Goal: Task Accomplishment & Management: Use online tool/utility

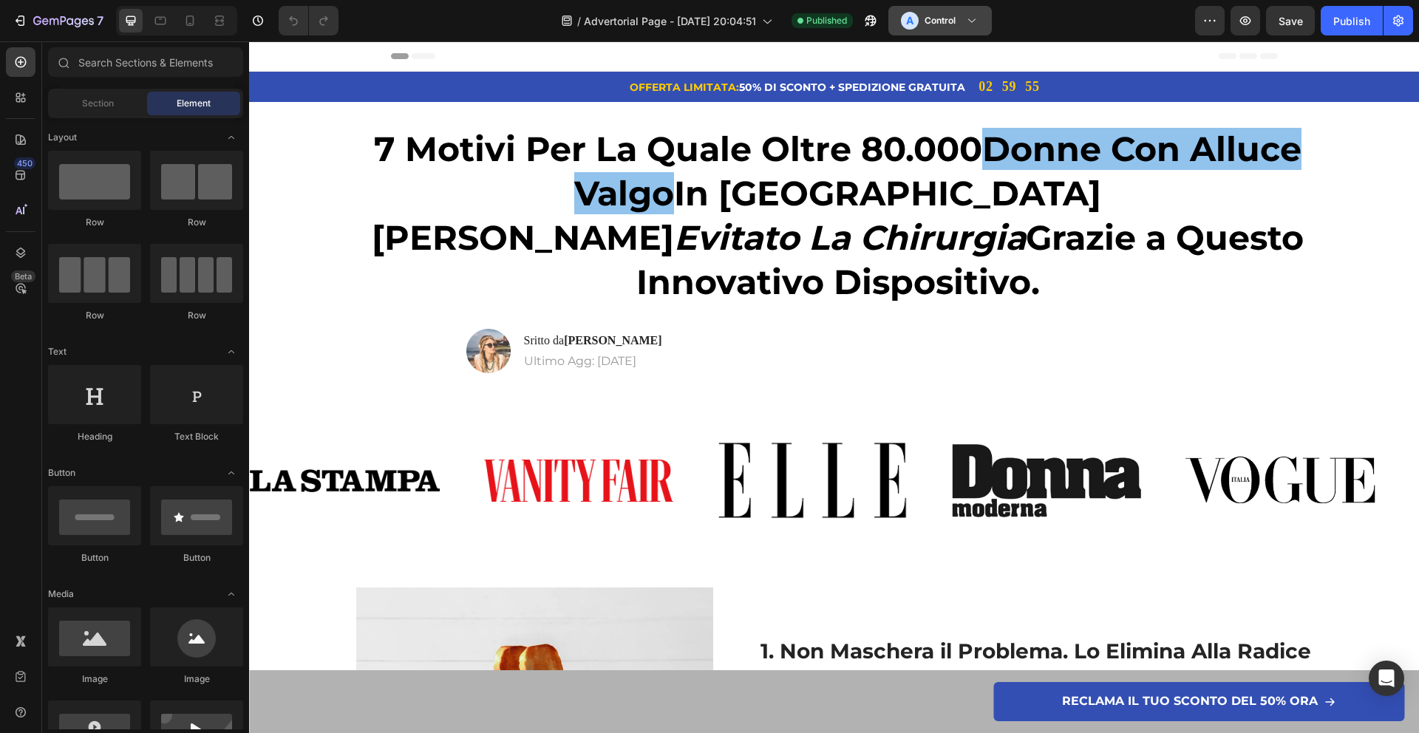
click at [928, 26] on h3 "Control" at bounding box center [940, 20] width 31 height 15
click at [22, 644] on icon at bounding box center [23, 644] width 5 height 5
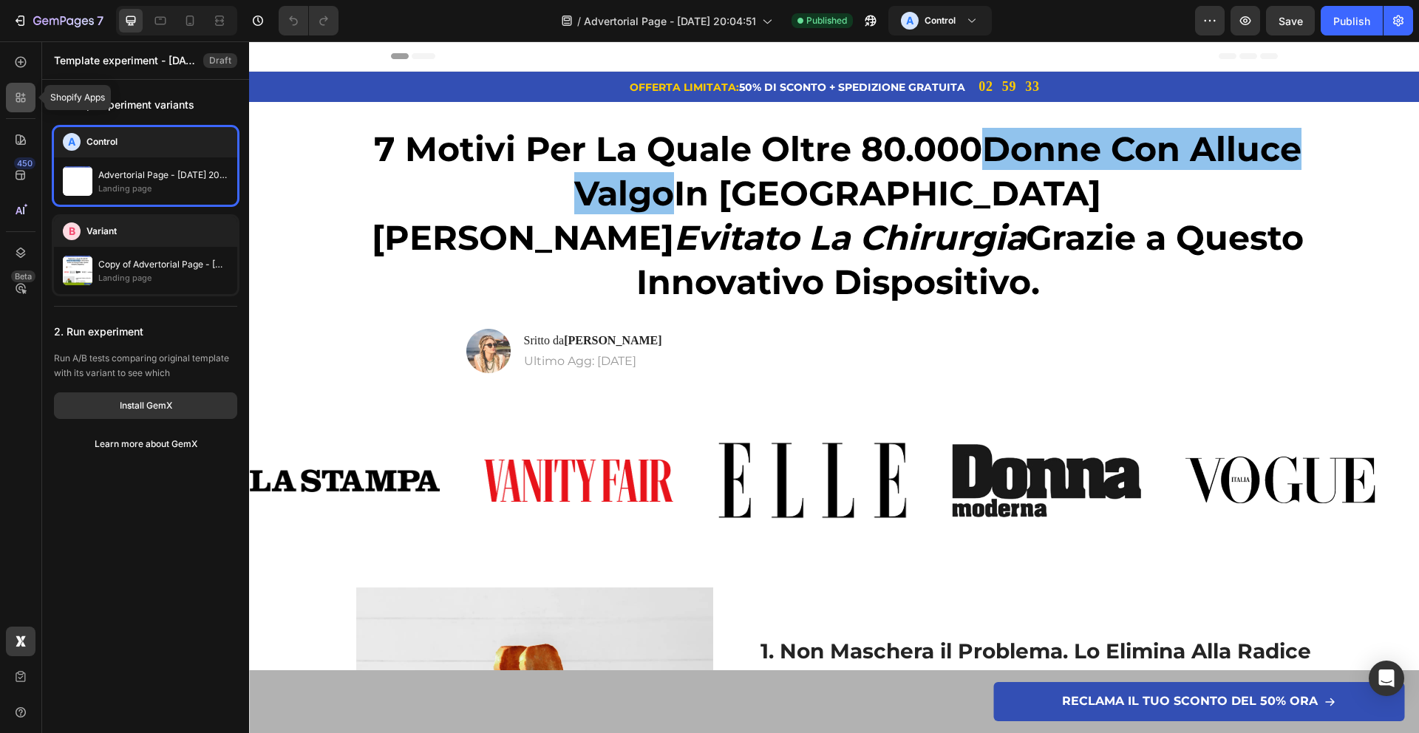
click at [24, 96] on icon at bounding box center [20, 97] width 15 height 15
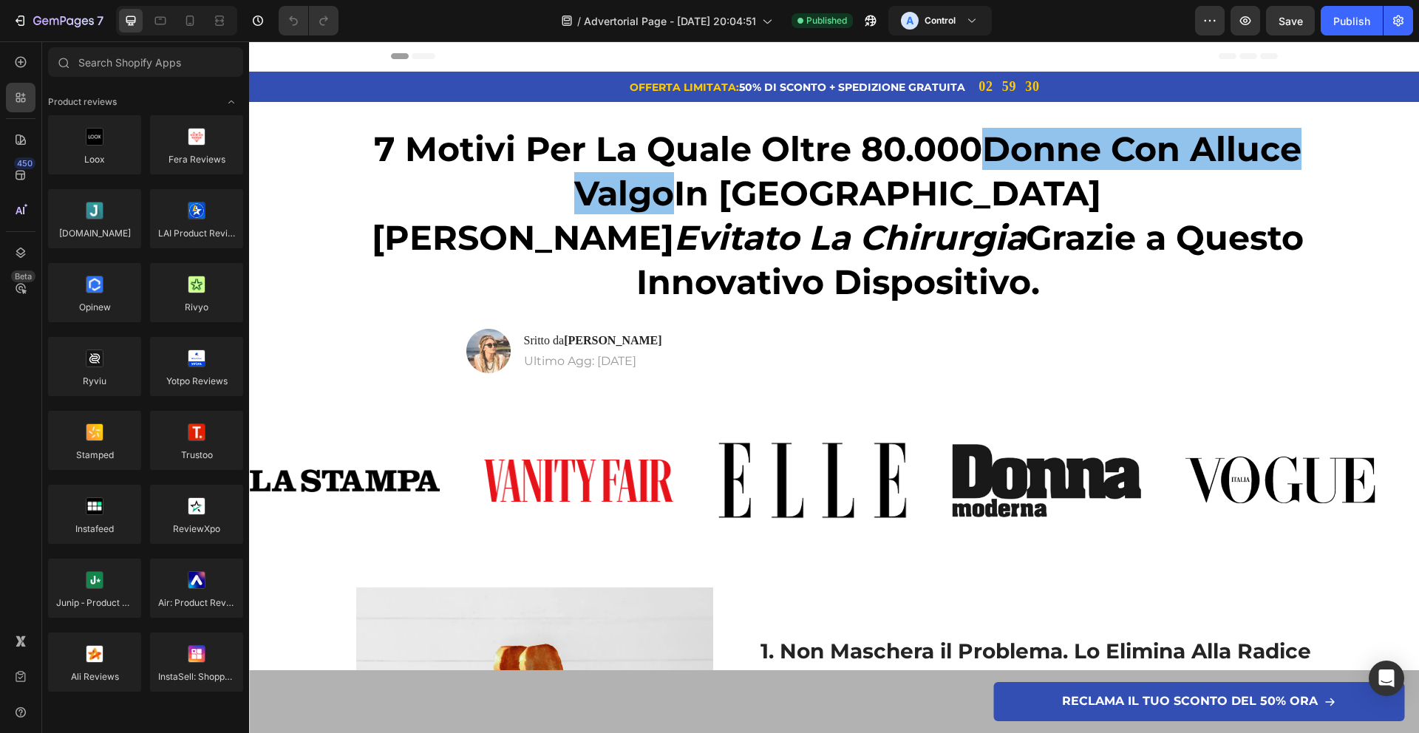
click at [792, 58] on div "Header" at bounding box center [834, 56] width 887 height 30
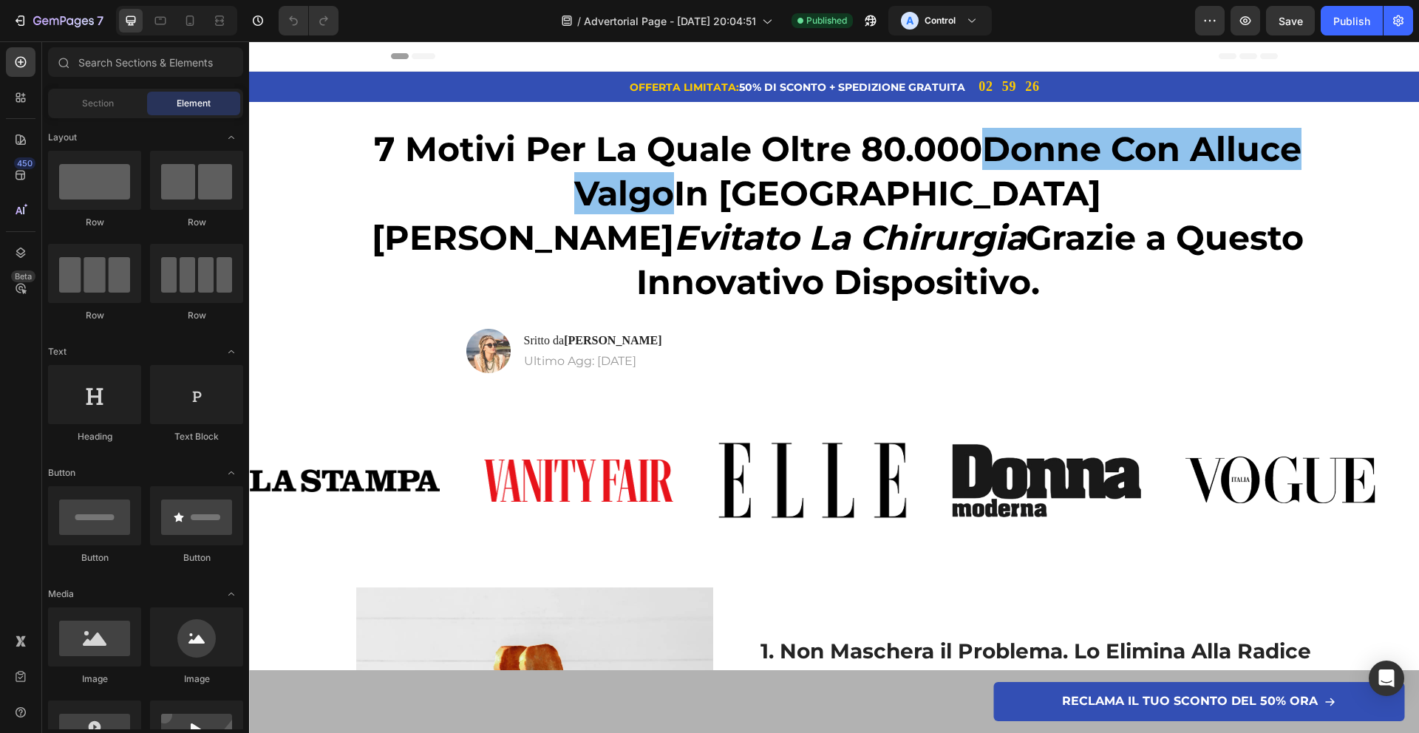
click at [191, 33] on div at bounding box center [176, 21] width 121 height 30
click at [191, 30] on div at bounding box center [190, 21] width 24 height 24
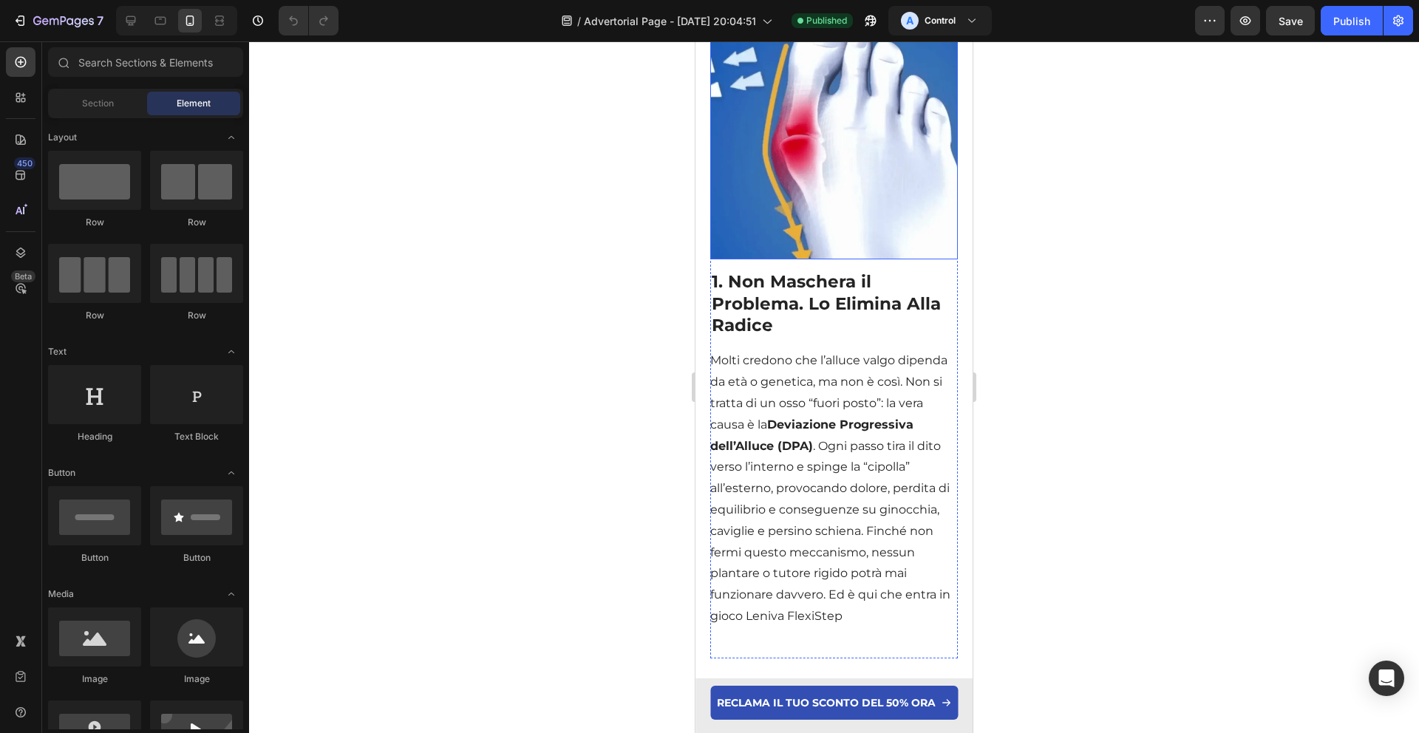
scroll to position [192, 0]
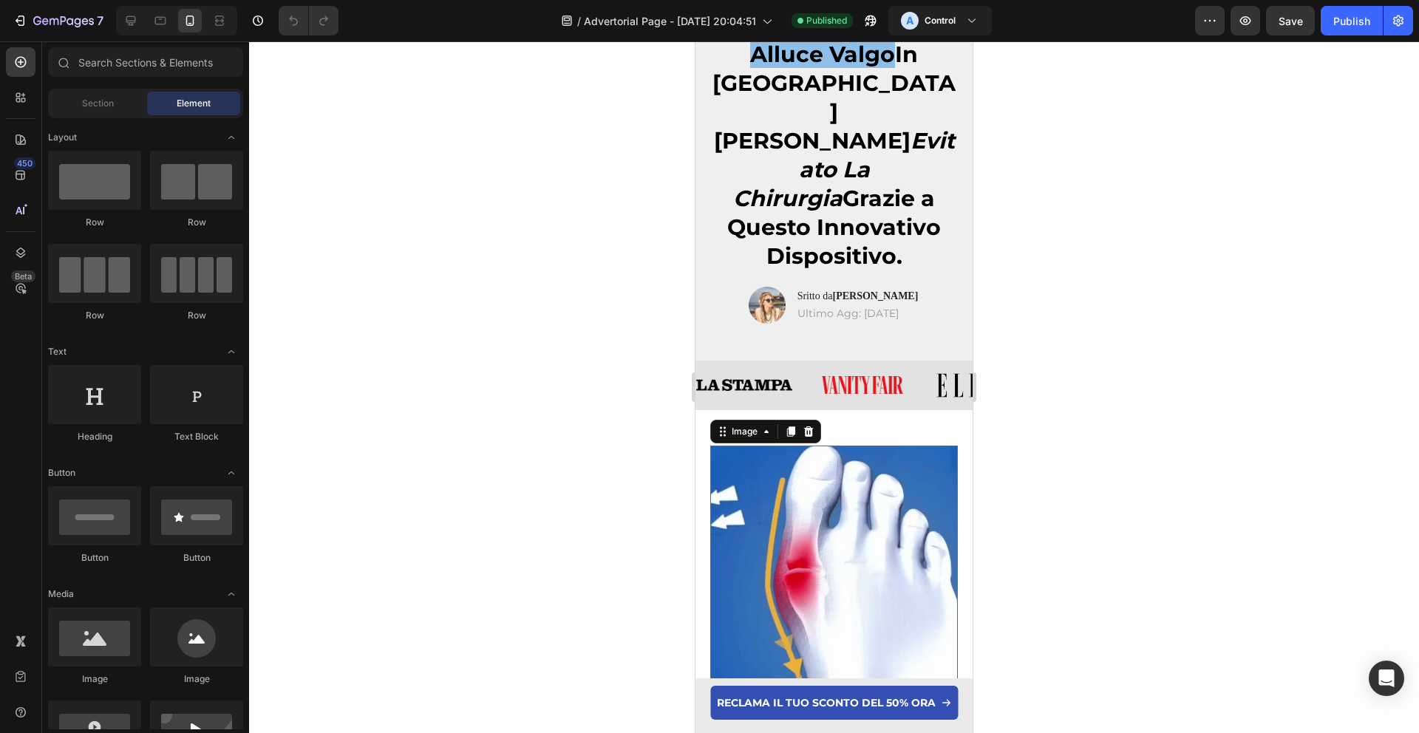
click at [789, 446] on img at bounding box center [834, 570] width 248 height 248
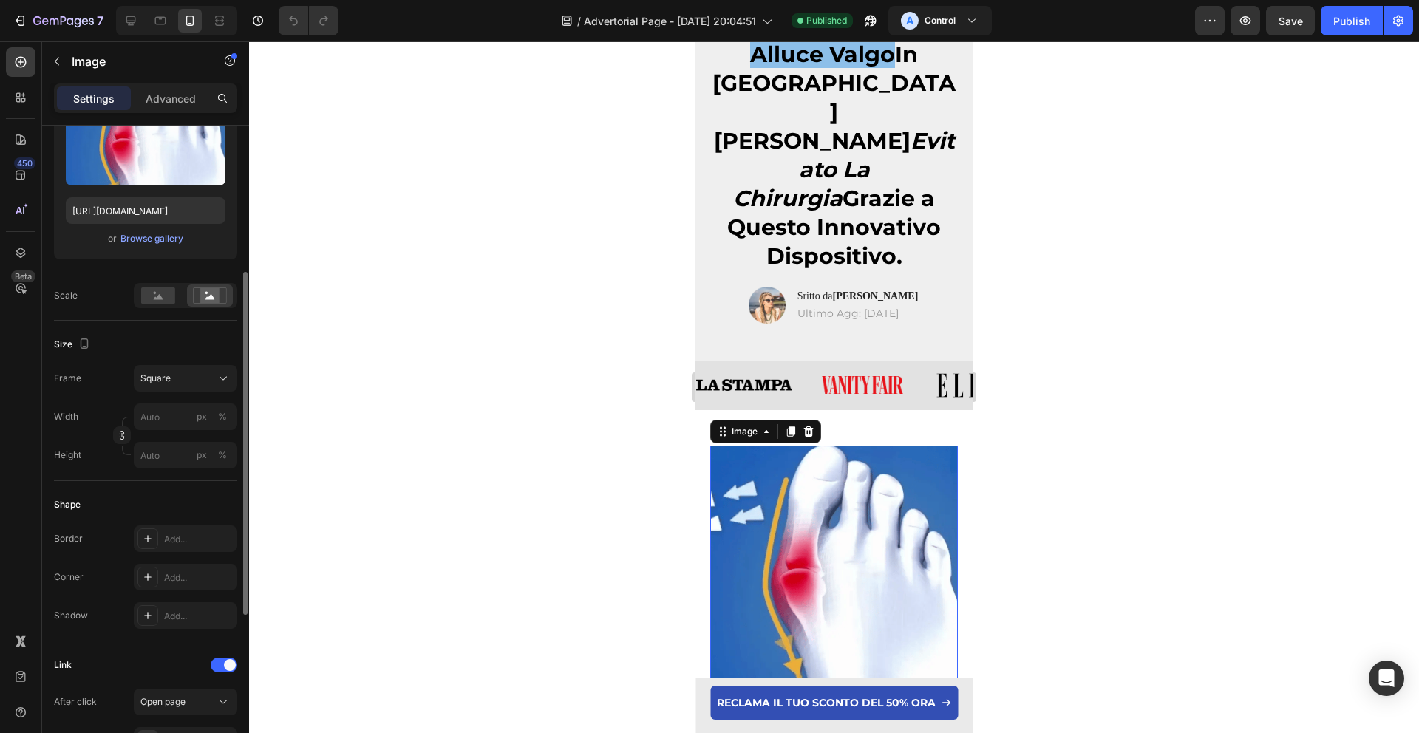
scroll to position [580, 0]
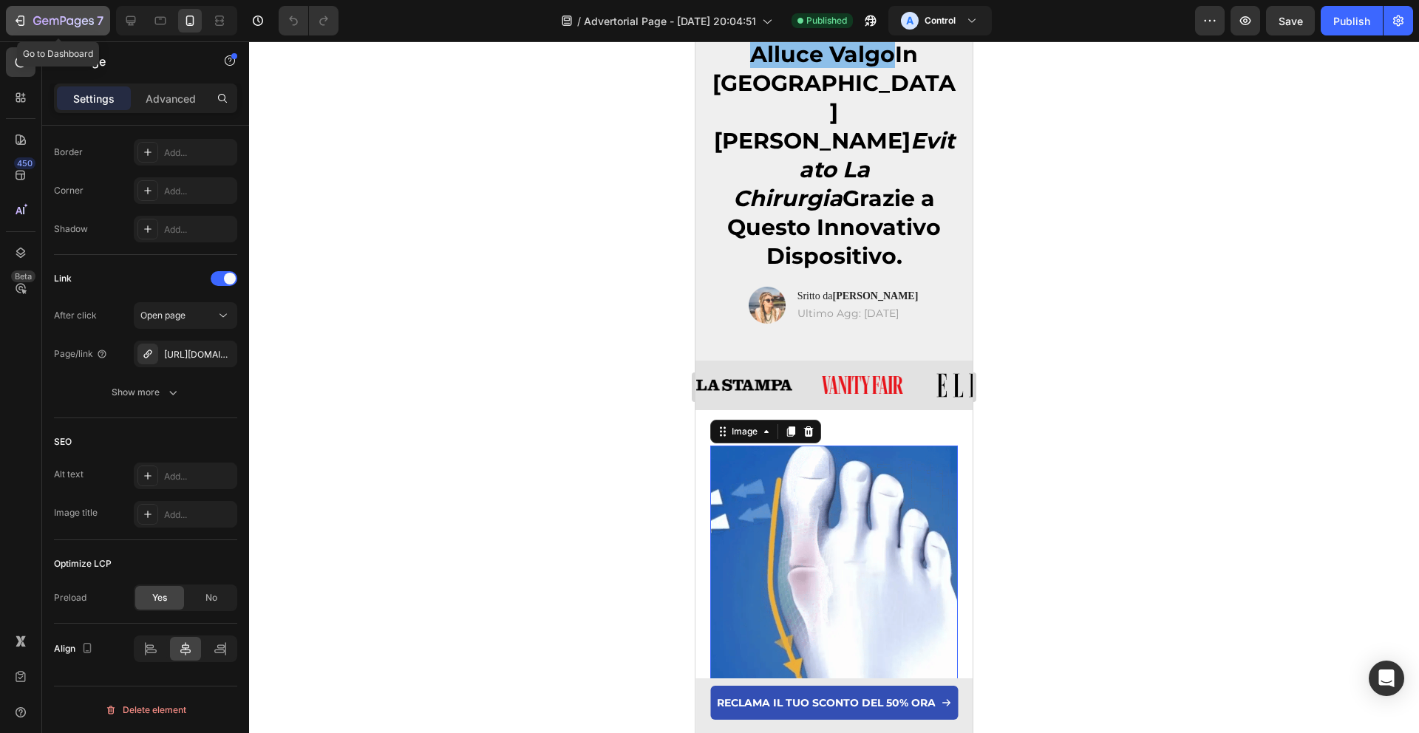
click at [21, 27] on icon "button" at bounding box center [20, 20] width 15 height 15
